Goal: Information Seeking & Learning: Learn about a topic

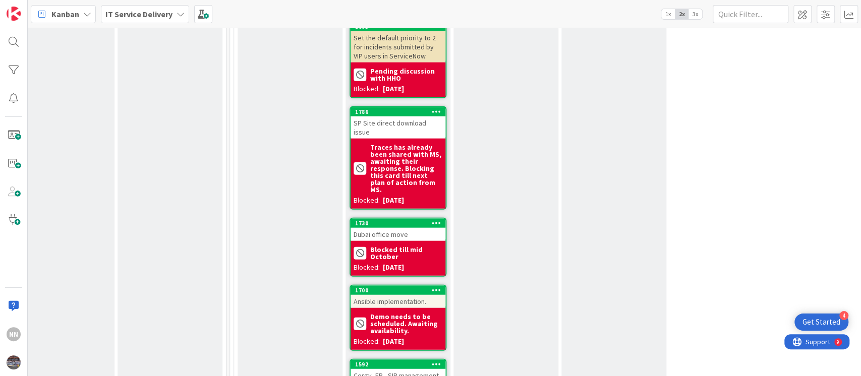
scroll to position [1587, 350]
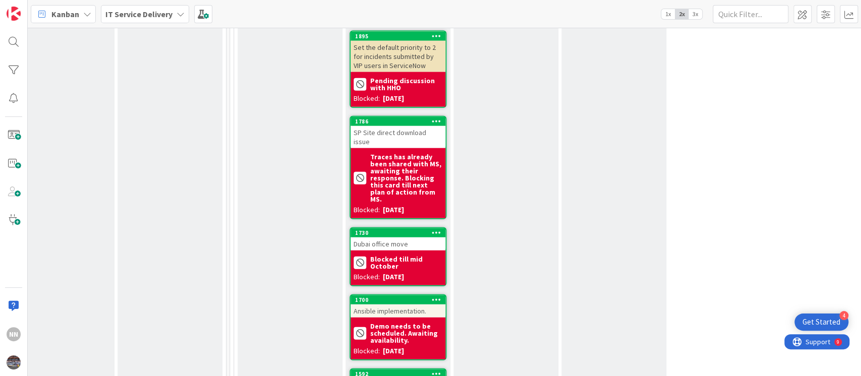
click at [360, 126] on div "SP Site direct download issue" at bounding box center [398, 137] width 95 height 22
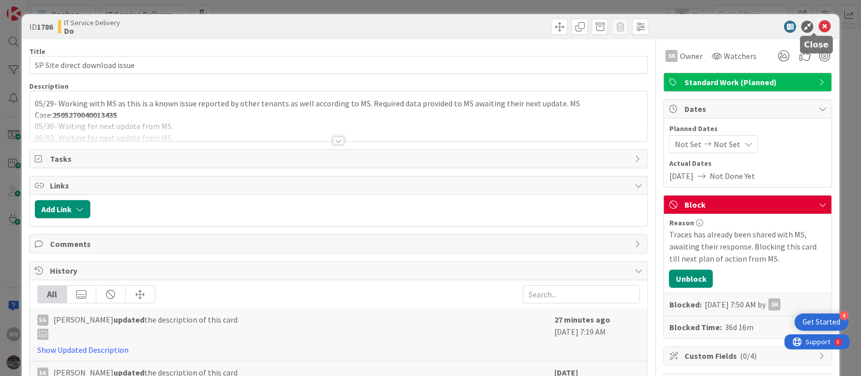
click at [818, 27] on icon at bounding box center [824, 27] width 12 height 12
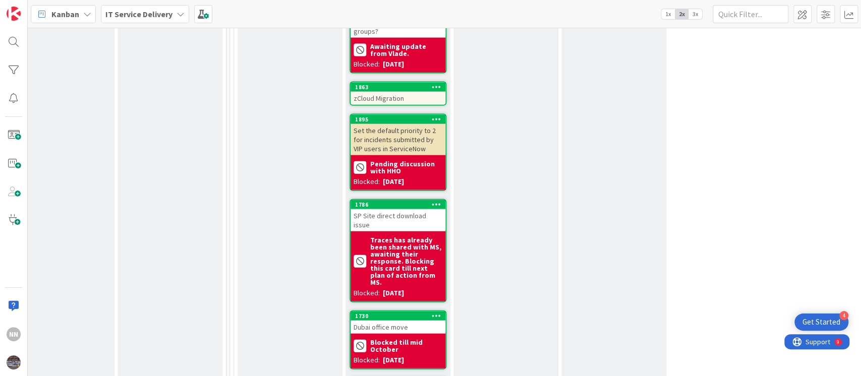
scroll to position [1577, 350]
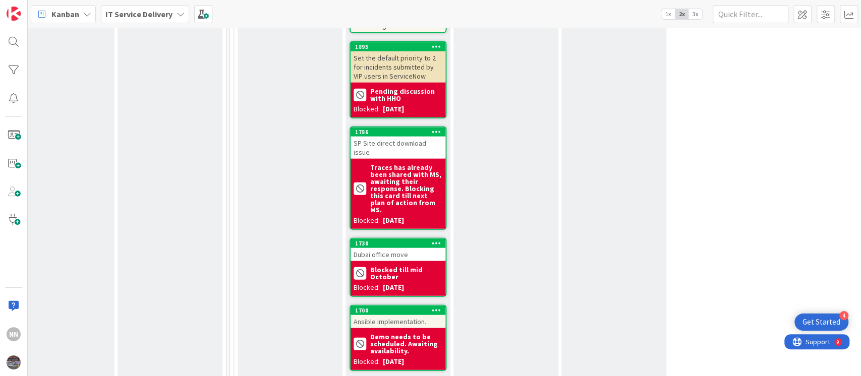
click at [403, 315] on div "Ansible implementation." at bounding box center [398, 321] width 95 height 13
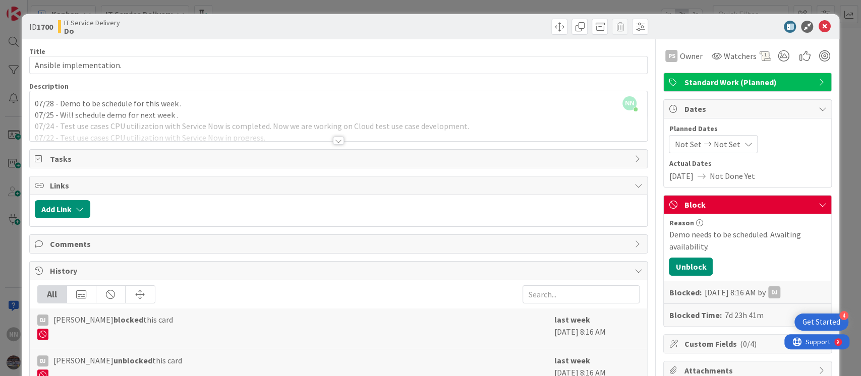
click at [387, 272] on span "History" at bounding box center [340, 271] width 580 height 12
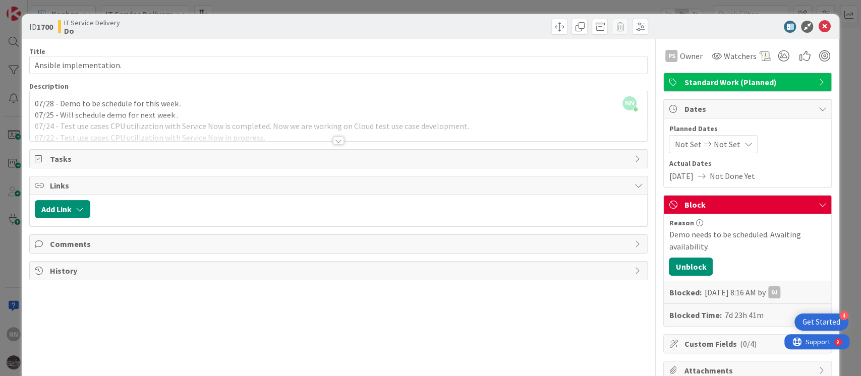
click at [387, 272] on span "History" at bounding box center [340, 271] width 580 height 12
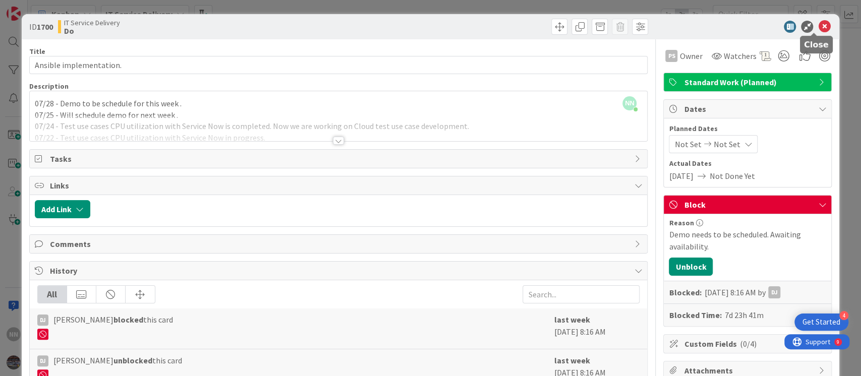
click at [818, 25] on icon at bounding box center [824, 27] width 12 height 12
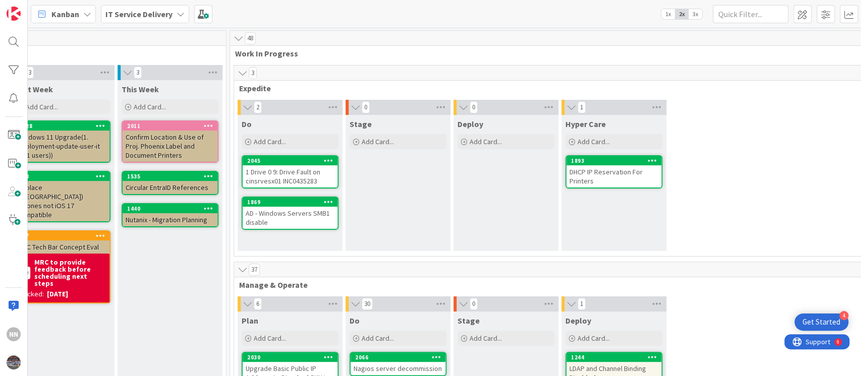
click at [285, 180] on div "1 Drive 0 9: Drive Fault on cinsrvesx01 INC0435283" at bounding box center [290, 176] width 95 height 22
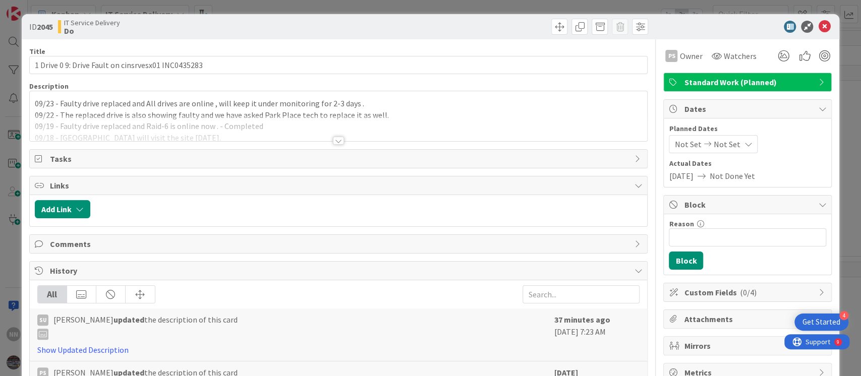
click at [338, 137] on div at bounding box center [338, 141] width 11 height 8
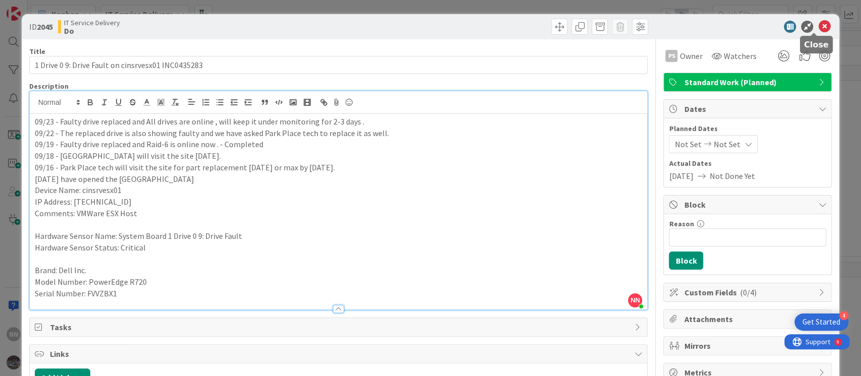
click at [818, 28] on icon at bounding box center [824, 27] width 12 height 12
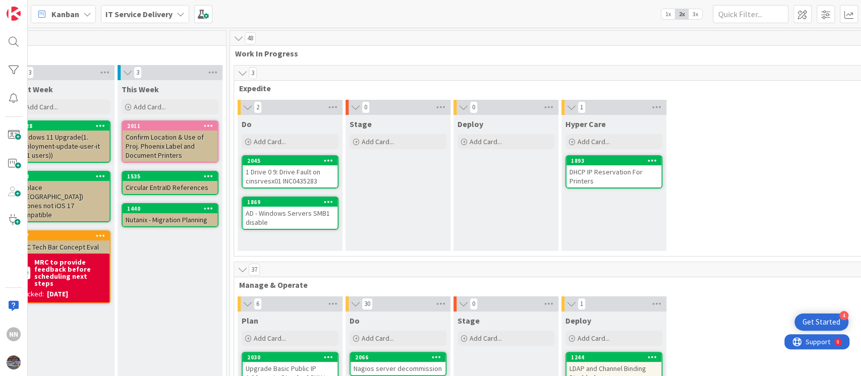
click at [296, 215] on div "AD - Windows Servers SMB1 disable" at bounding box center [290, 218] width 95 height 22
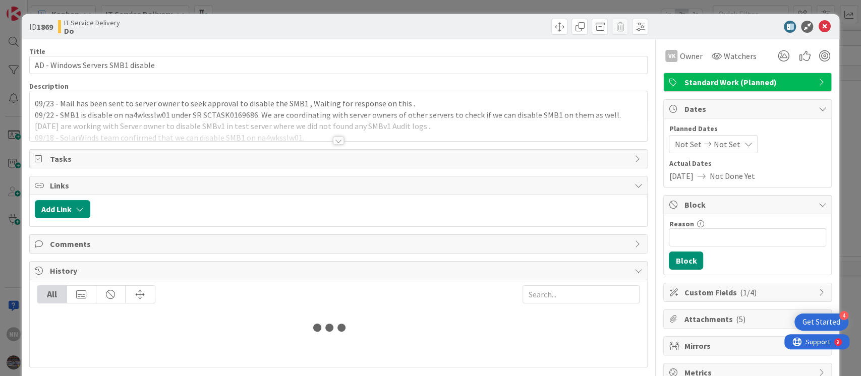
click at [336, 139] on div at bounding box center [338, 141] width 11 height 8
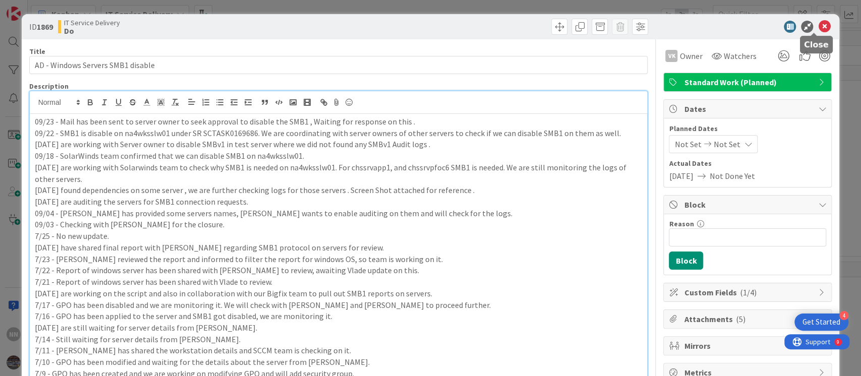
click at [818, 23] on icon at bounding box center [824, 27] width 12 height 12
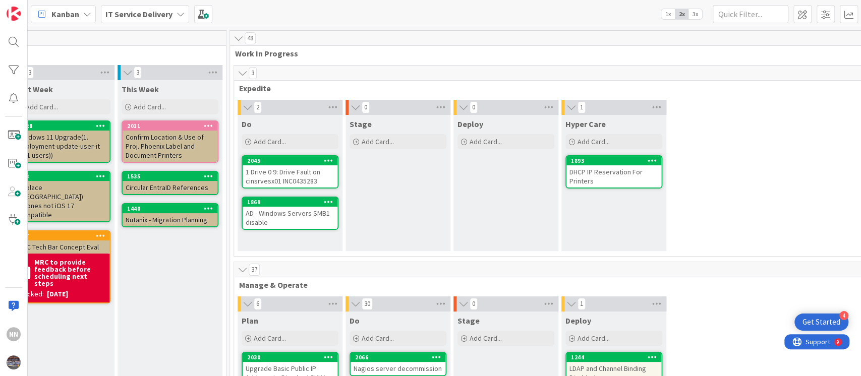
click at [621, 179] on div "DHCP IP Reservation For Printers" at bounding box center [614, 176] width 95 height 22
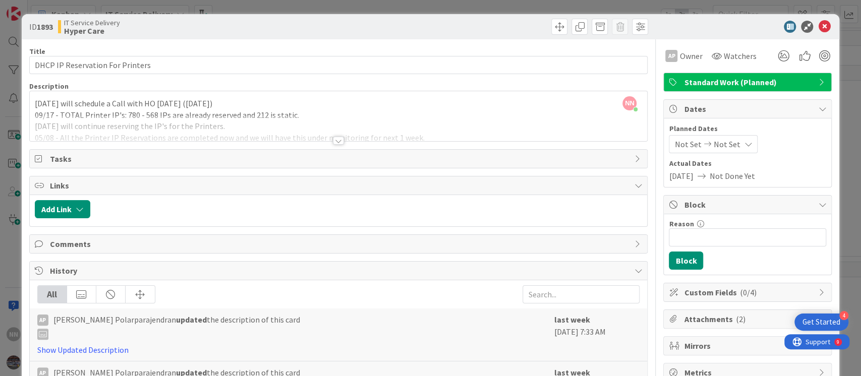
click at [334, 138] on div at bounding box center [338, 141] width 11 height 8
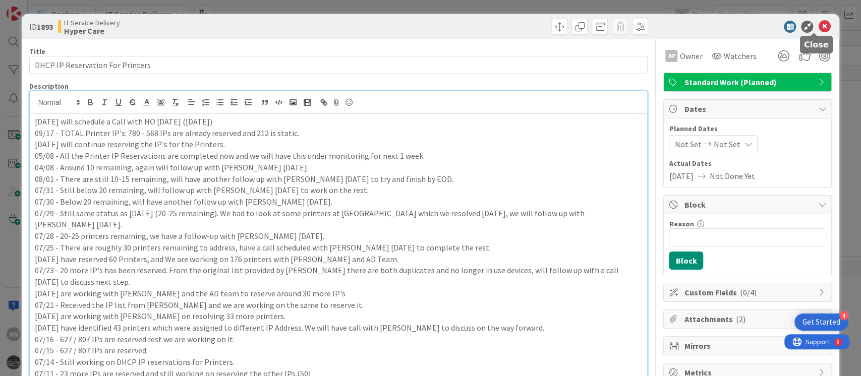
click at [818, 26] on icon at bounding box center [824, 27] width 12 height 12
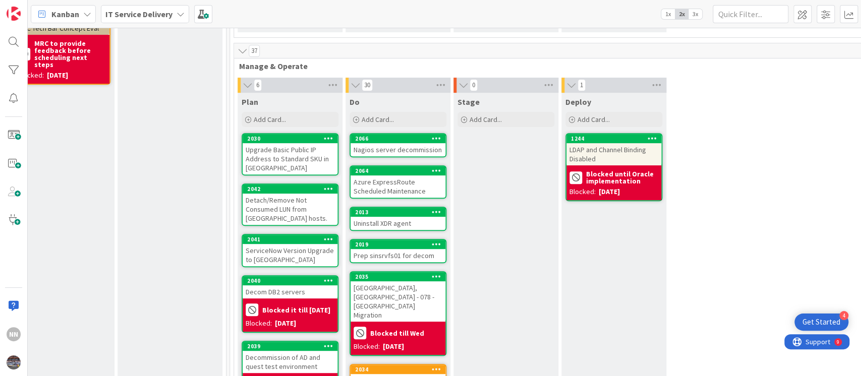
scroll to position [221, 350]
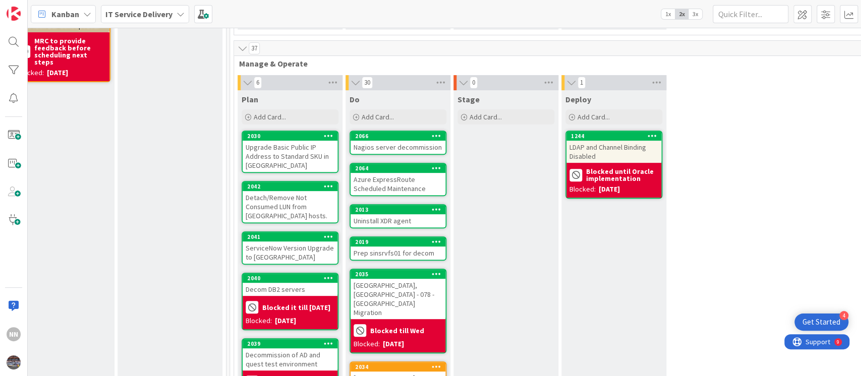
click at [278, 155] on div "Upgrade Basic Public IP Address to Standard SKU in [GEOGRAPHIC_DATA]" at bounding box center [290, 156] width 95 height 31
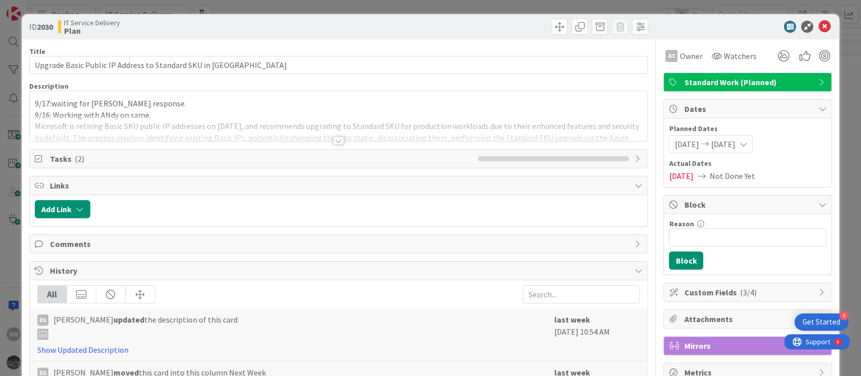
click at [340, 139] on div at bounding box center [339, 129] width 618 height 26
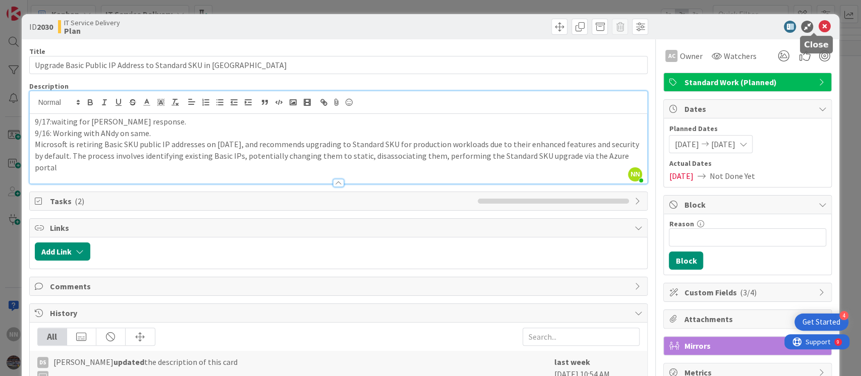
click at [818, 26] on icon at bounding box center [824, 27] width 12 height 12
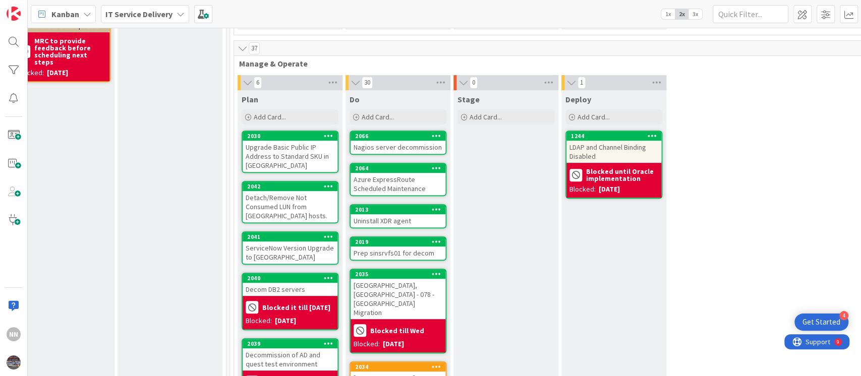
click at [278, 204] on div "Detach/Remove Not Consumed LUN from [GEOGRAPHIC_DATA] hosts." at bounding box center [290, 206] width 95 height 31
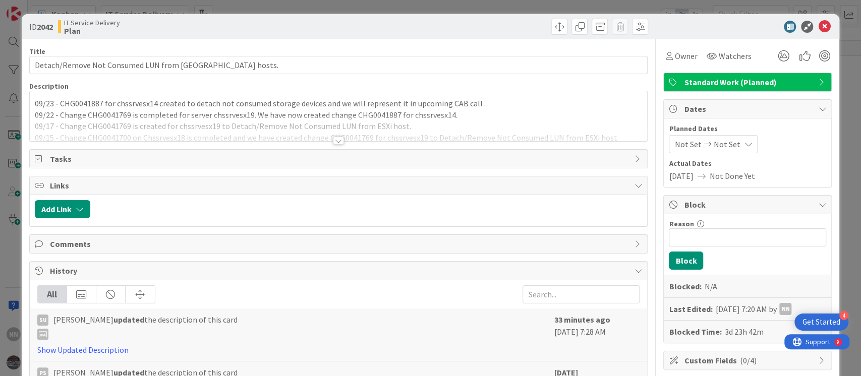
click at [333, 143] on div at bounding box center [338, 141] width 11 height 8
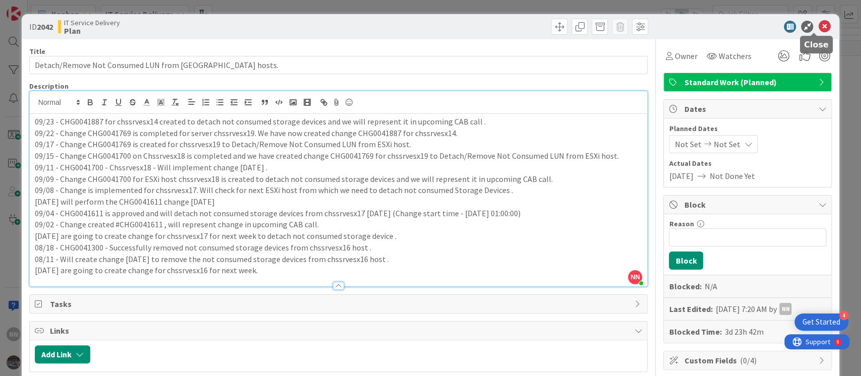
click at [818, 31] on icon at bounding box center [824, 27] width 12 height 12
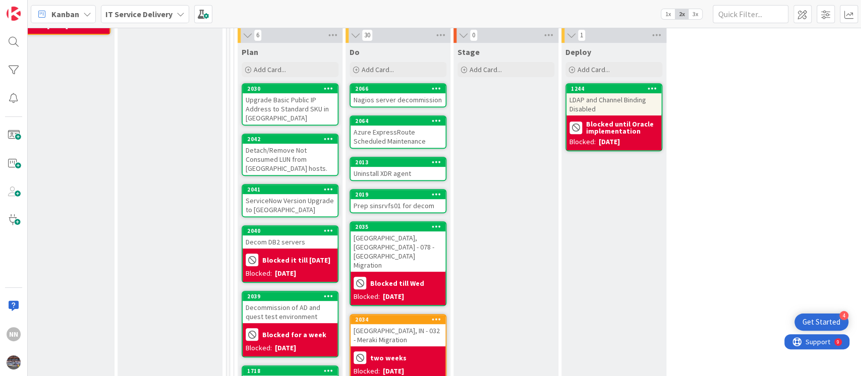
click at [272, 207] on div "ServiceNow Version Upgrade to [GEOGRAPHIC_DATA]" at bounding box center [290, 205] width 95 height 22
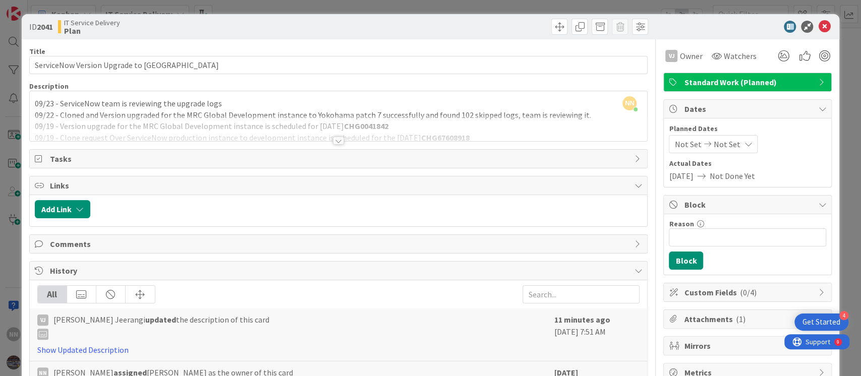
click at [335, 142] on div at bounding box center [338, 141] width 11 height 8
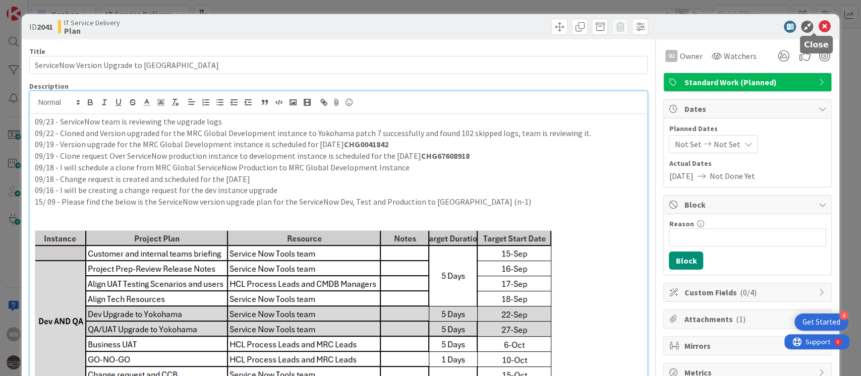
click at [818, 25] on icon at bounding box center [824, 27] width 12 height 12
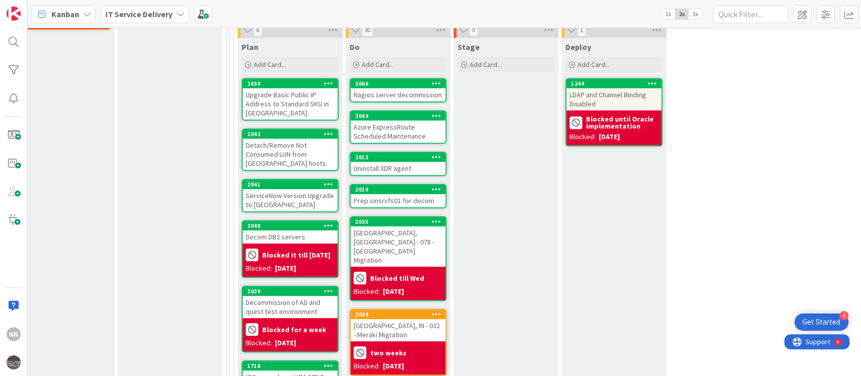
scroll to position [236, 350]
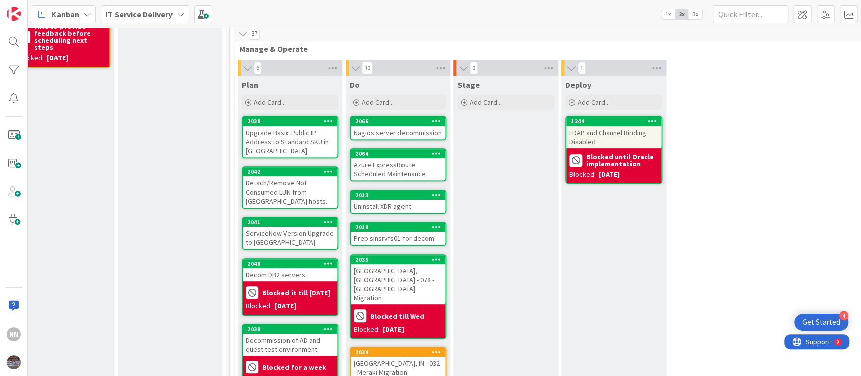
click at [412, 130] on div "Nagios server decommission" at bounding box center [398, 132] width 95 height 13
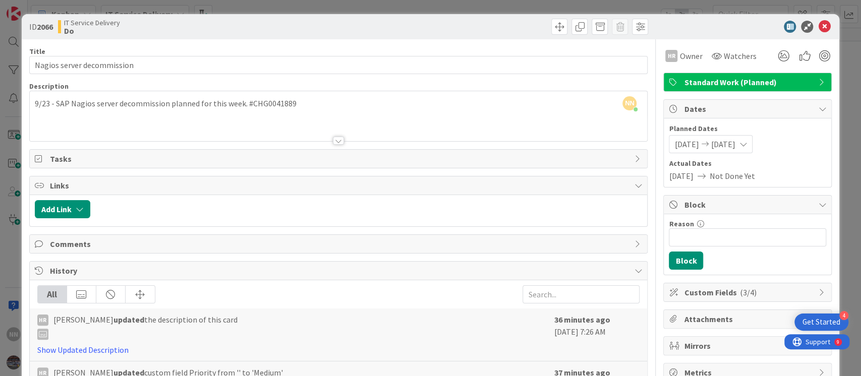
click at [333, 143] on div at bounding box center [338, 141] width 11 height 8
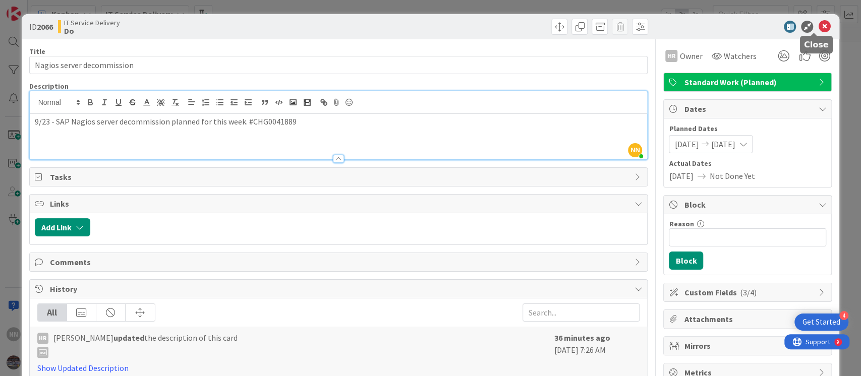
click at [818, 25] on icon at bounding box center [824, 27] width 12 height 12
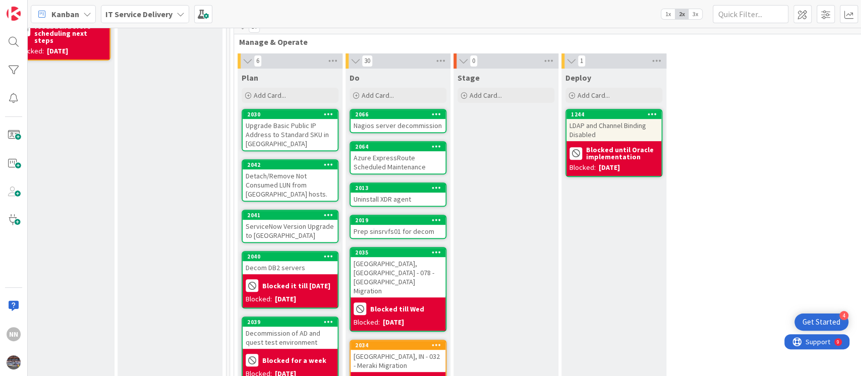
scroll to position [244, 350]
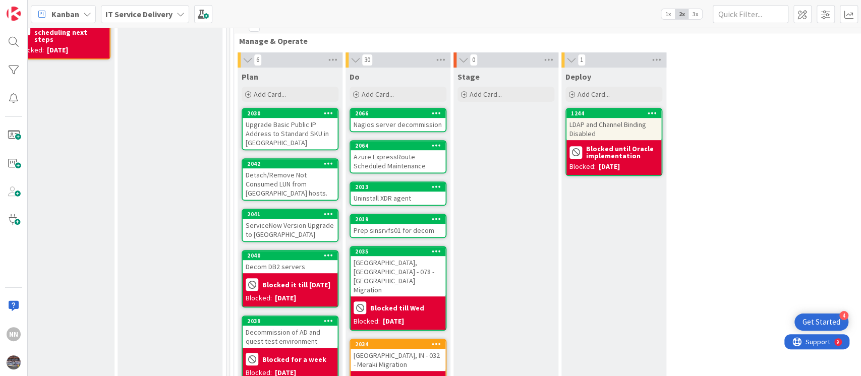
click at [398, 160] on div "Azure ExpressRoute Scheduled Maintenance" at bounding box center [398, 161] width 95 height 22
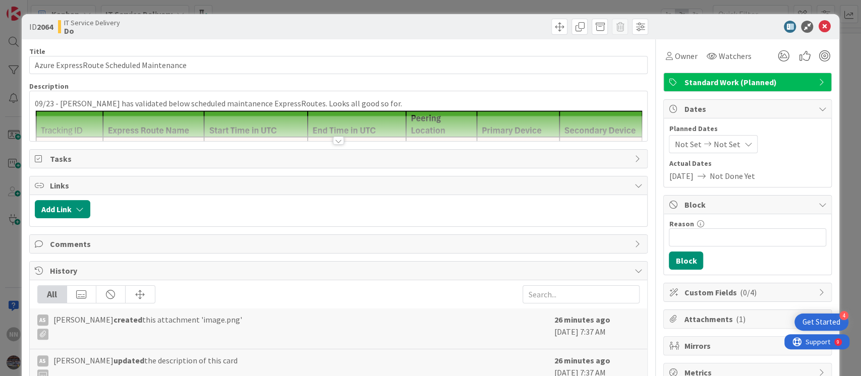
click at [334, 139] on div at bounding box center [338, 141] width 11 height 8
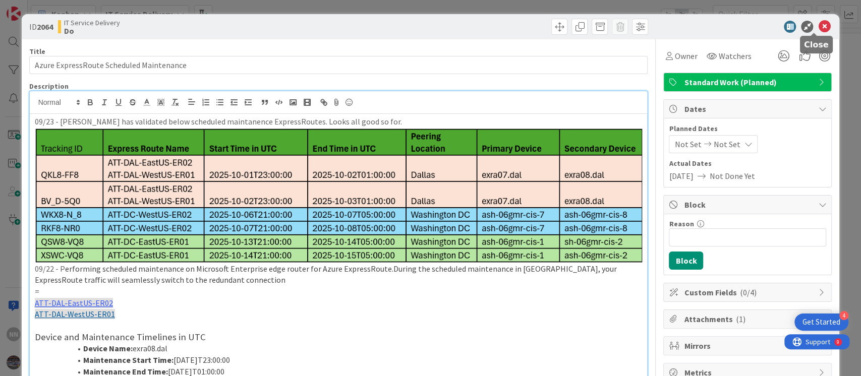
click at [818, 26] on icon at bounding box center [824, 27] width 12 height 12
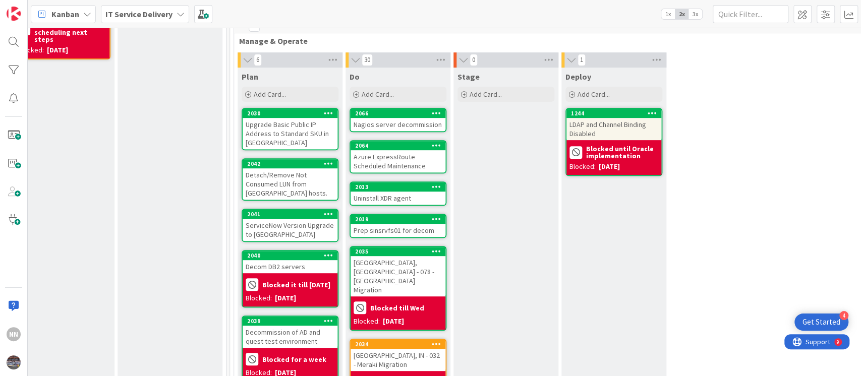
click at [400, 200] on div "Uninstall XDR agent" at bounding box center [398, 198] width 95 height 13
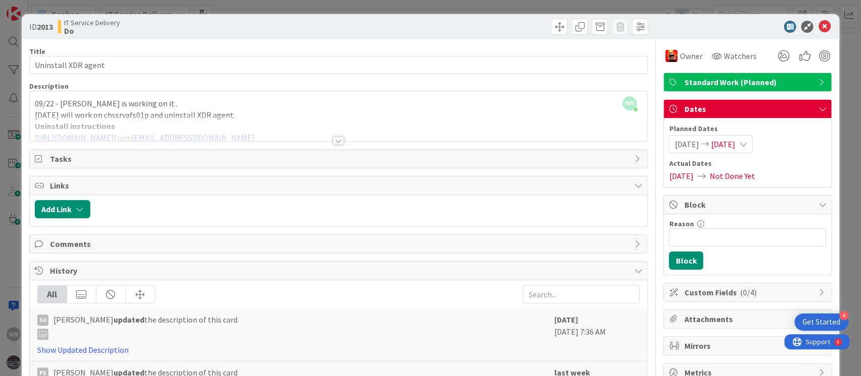
click at [334, 142] on div at bounding box center [338, 141] width 11 height 8
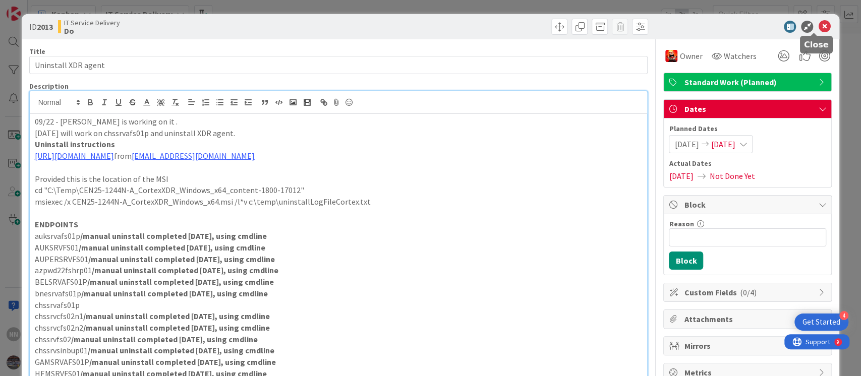
click at [818, 26] on icon at bounding box center [824, 27] width 12 height 12
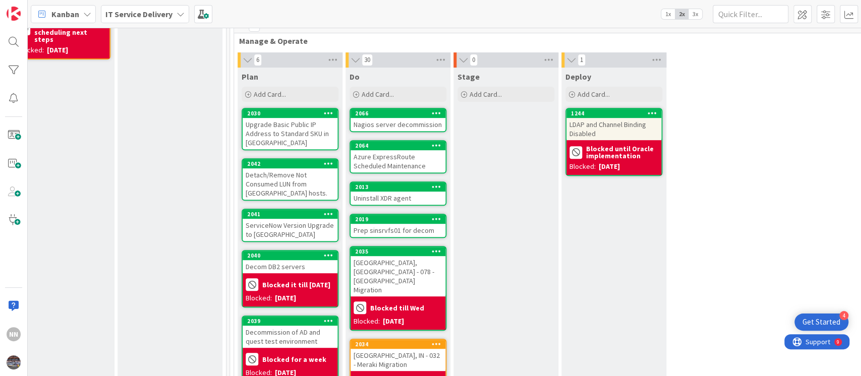
click at [359, 229] on div "Prep sinsrvfs01 for decom" at bounding box center [398, 230] width 95 height 13
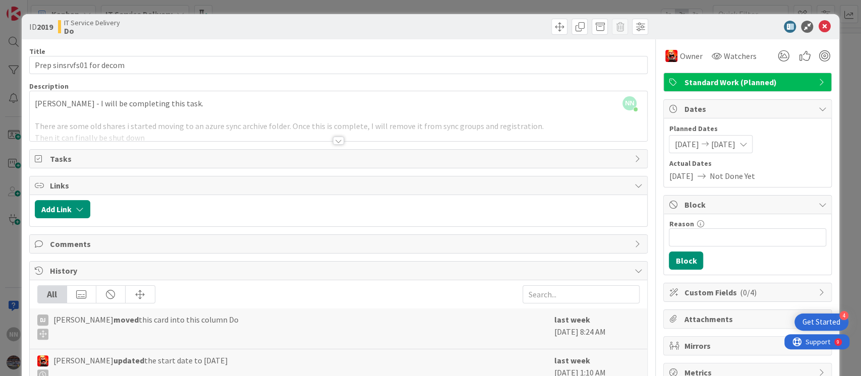
click at [336, 144] on div at bounding box center [338, 141] width 11 height 8
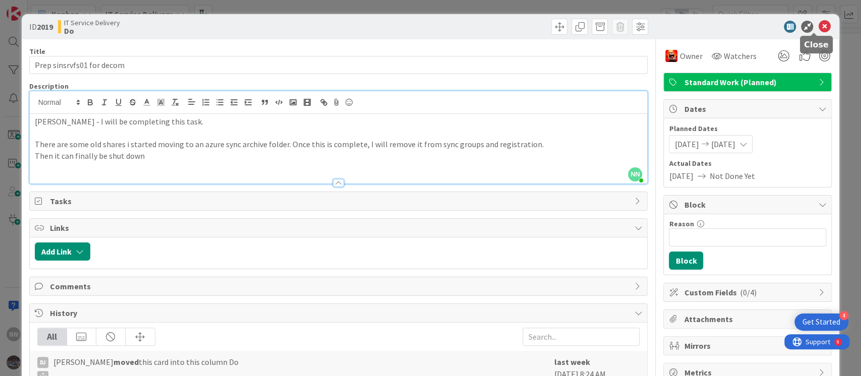
click at [818, 26] on icon at bounding box center [824, 27] width 12 height 12
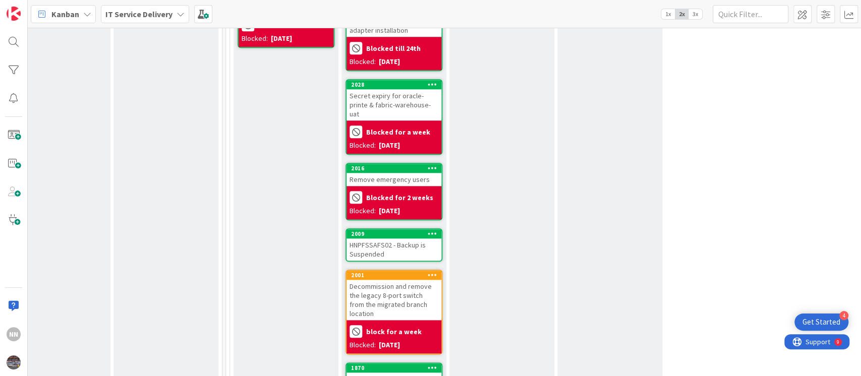
scroll to position [694, 354]
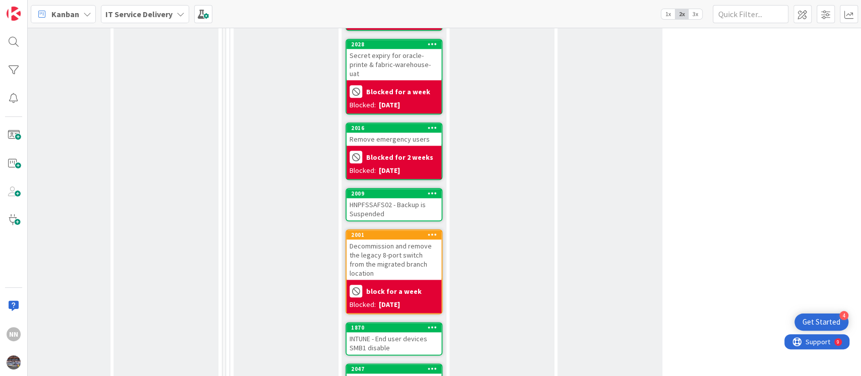
click at [389, 198] on div "HNPFSSAFS02 - Backup is Suspended" at bounding box center [394, 209] width 95 height 22
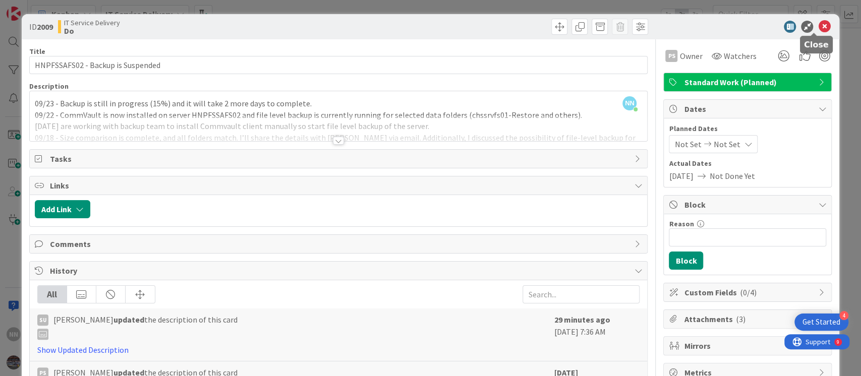
click at [818, 29] on icon at bounding box center [824, 27] width 12 height 12
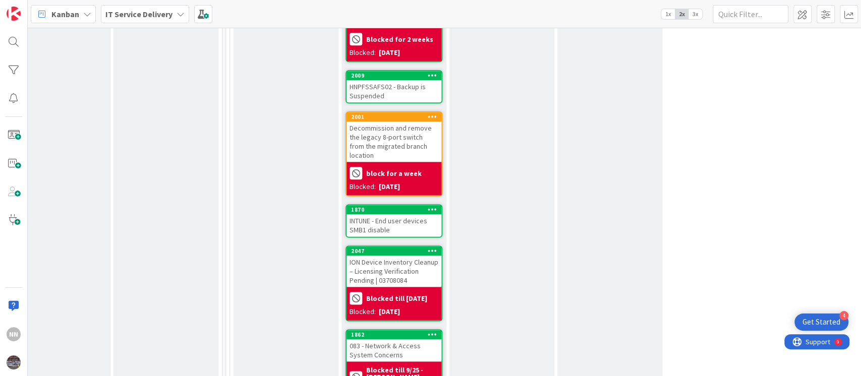
scroll to position [823, 354]
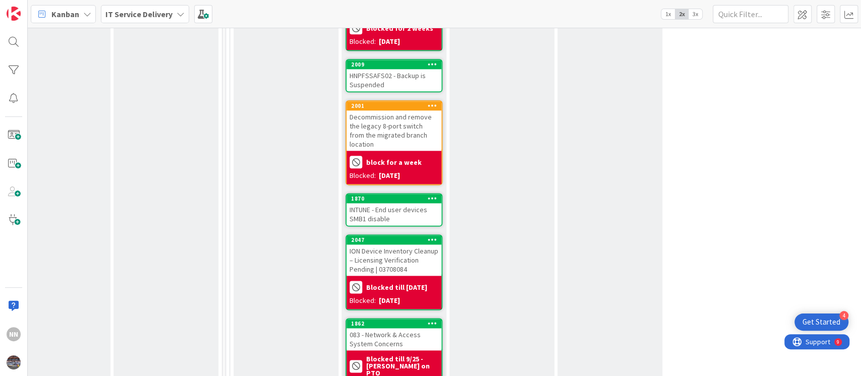
click at [390, 203] on div "INTUNE - End user devices SMB1 disable" at bounding box center [394, 214] width 95 height 22
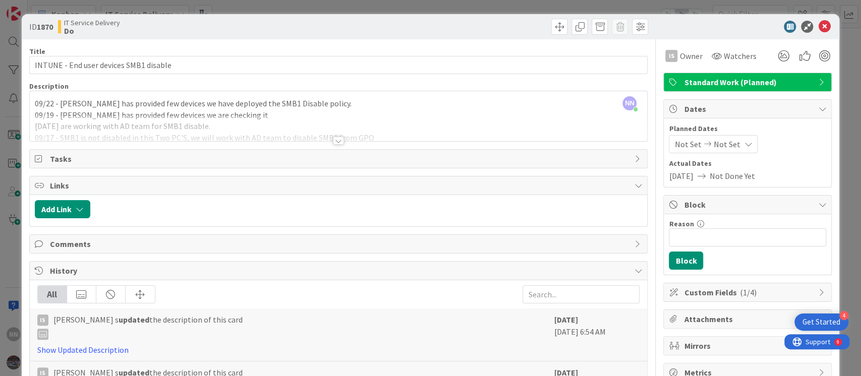
click at [333, 140] on div at bounding box center [338, 141] width 11 height 8
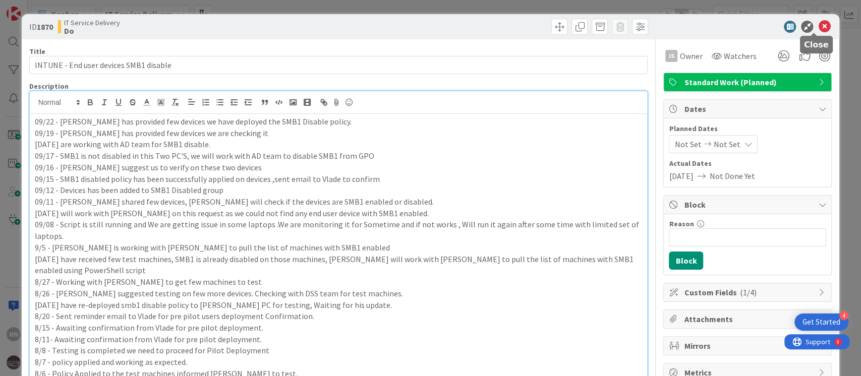
click at [818, 24] on icon at bounding box center [824, 27] width 12 height 12
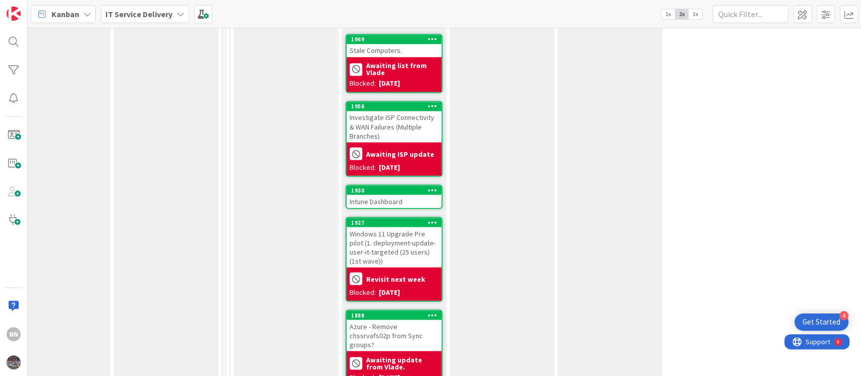
scroll to position [1199, 354]
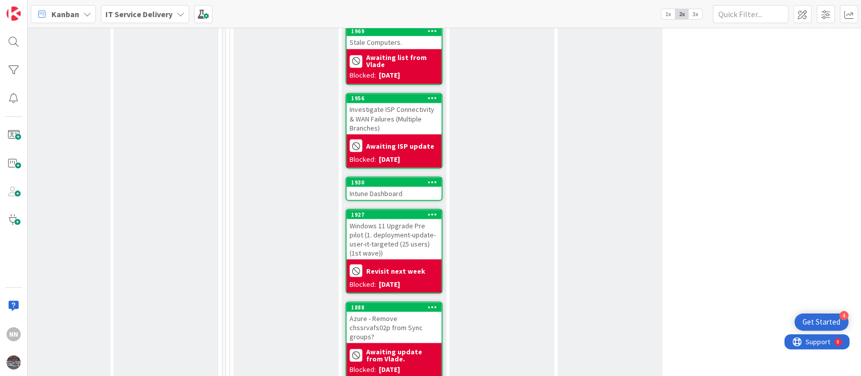
click at [395, 187] on div "Intune Dashboard" at bounding box center [394, 193] width 95 height 13
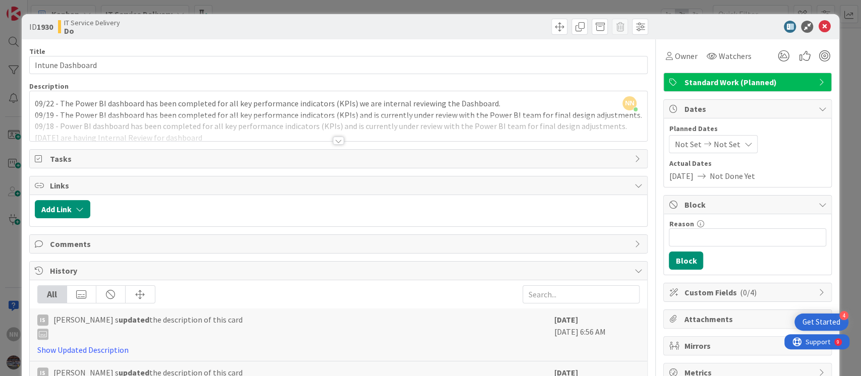
click at [336, 142] on div at bounding box center [338, 141] width 11 height 8
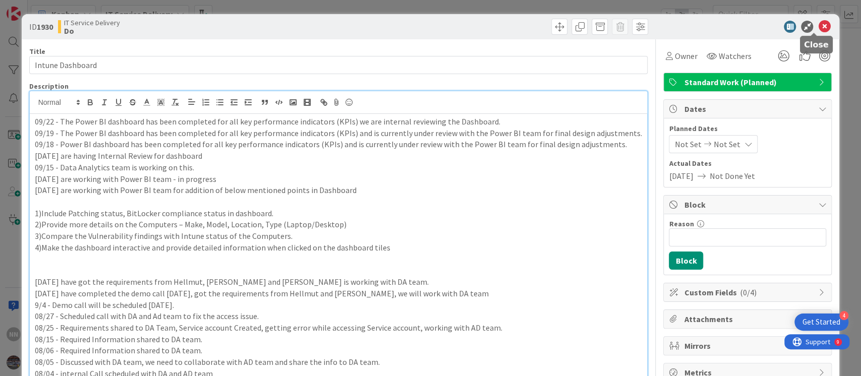
click at [818, 26] on icon at bounding box center [824, 27] width 12 height 12
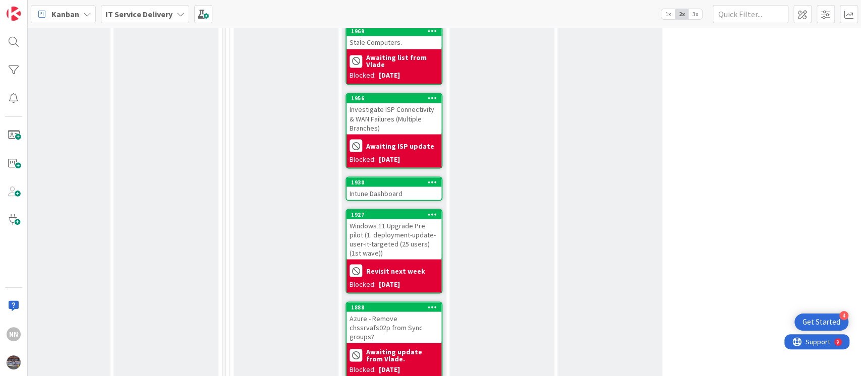
click at [408, 187] on div "Intune Dashboard" at bounding box center [394, 193] width 95 height 13
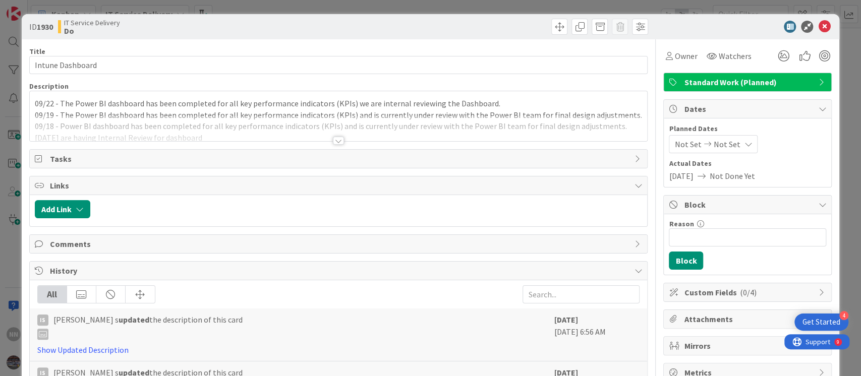
click at [333, 140] on div at bounding box center [338, 141] width 11 height 8
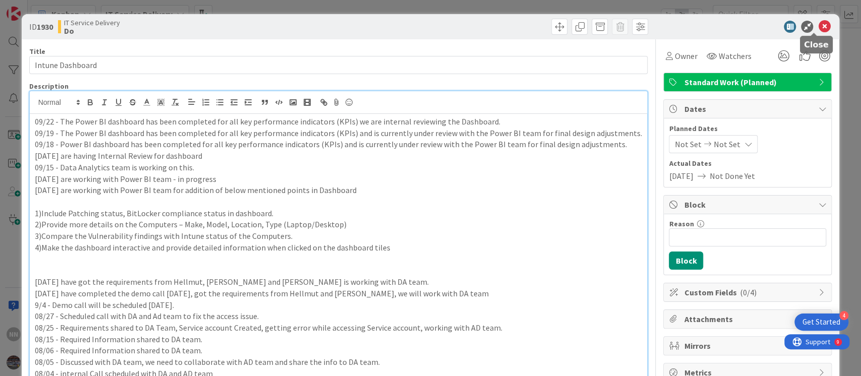
click at [818, 26] on icon at bounding box center [824, 27] width 12 height 12
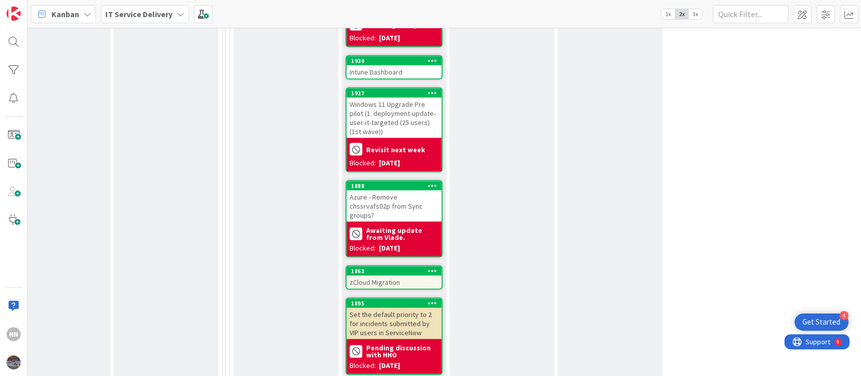
scroll to position [1321, 354]
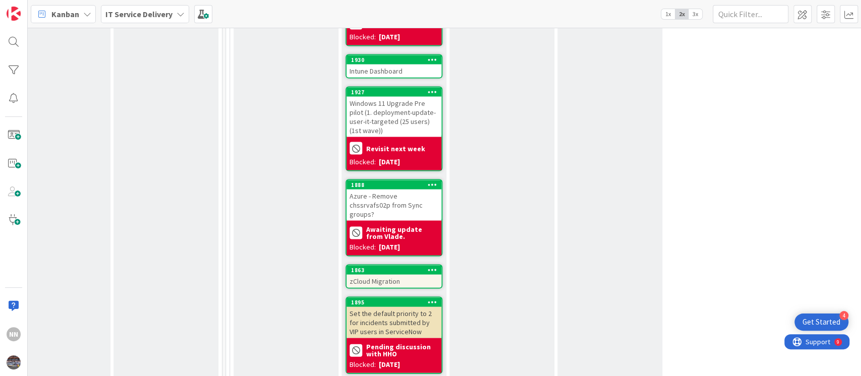
click at [398, 275] on div "zCloud Migration" at bounding box center [394, 281] width 95 height 13
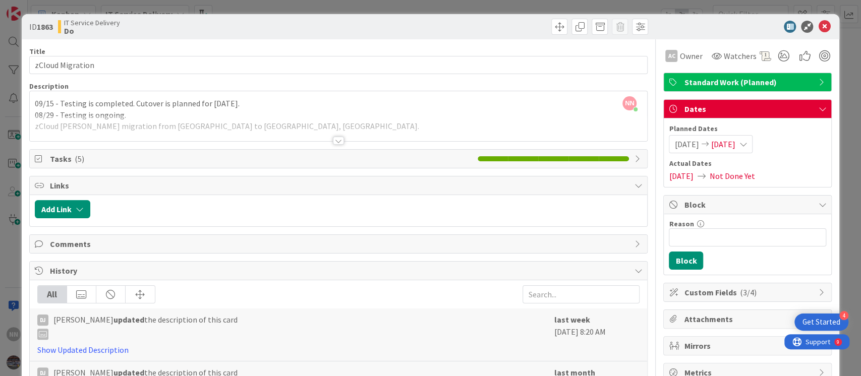
click at [333, 139] on div at bounding box center [338, 141] width 11 height 8
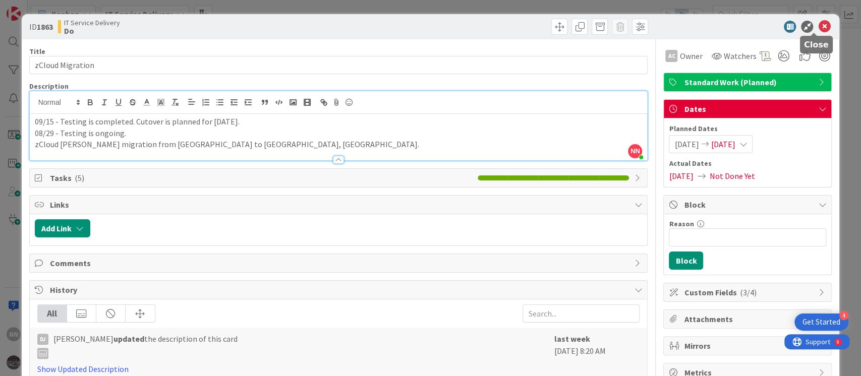
click at [818, 23] on icon at bounding box center [824, 27] width 12 height 12
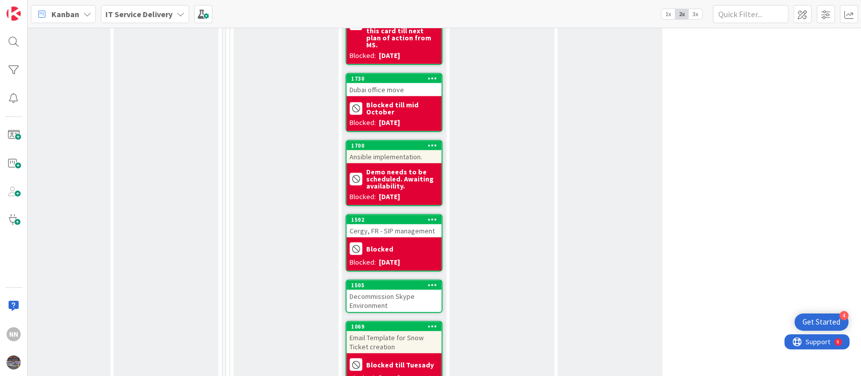
scroll to position [1743, 354]
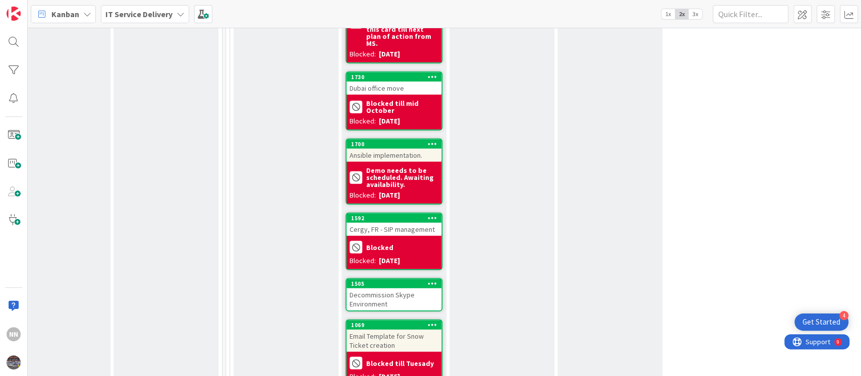
click at [407, 289] on div "Decommission Skype Environment" at bounding box center [394, 300] width 95 height 22
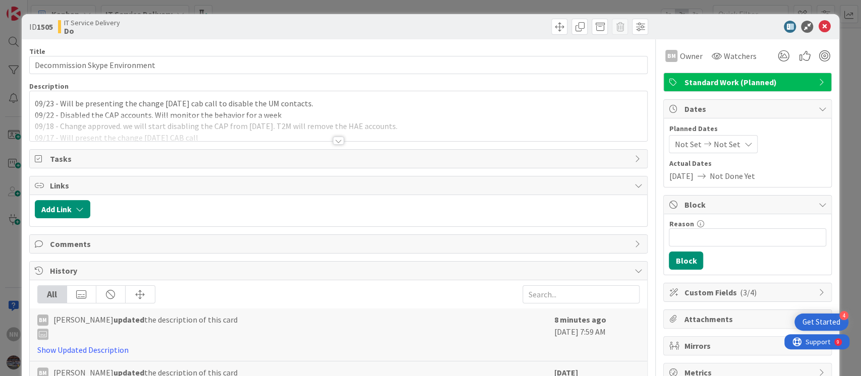
click at [336, 139] on div at bounding box center [338, 141] width 11 height 8
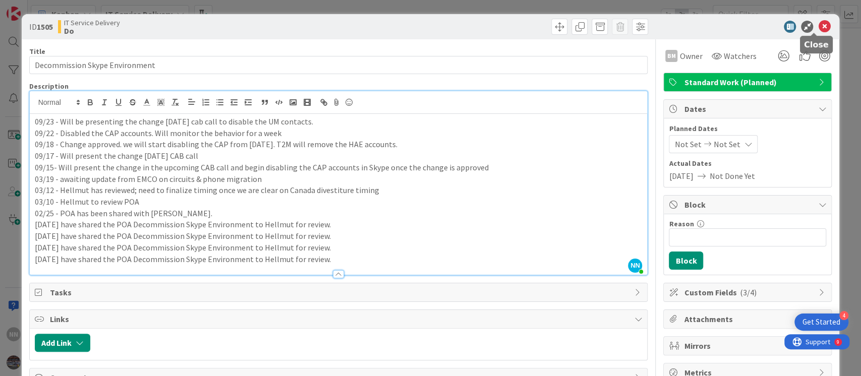
click at [818, 27] on icon at bounding box center [824, 27] width 12 height 12
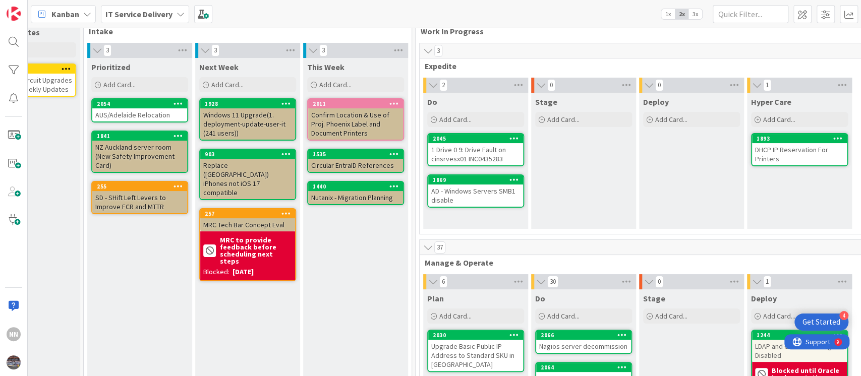
scroll to position [9, 156]
